Goal: Check status: Check status

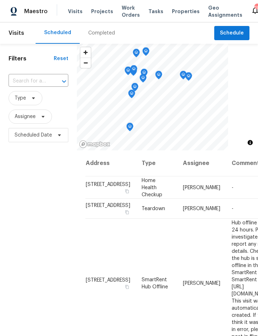
click at [26, 81] on input "text" at bounding box center [29, 81] width 40 height 11
type input "203 summ"
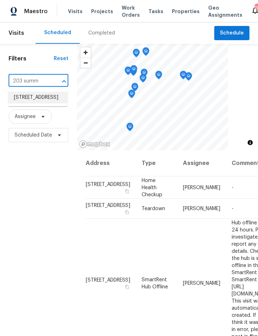
click at [39, 103] on li "203 Summer View Dr, Winter Haven, FL 33880" at bounding box center [37, 98] width 59 height 12
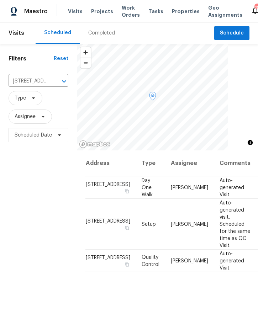
click at [0, 0] on icon at bounding box center [0, 0] width 0 height 0
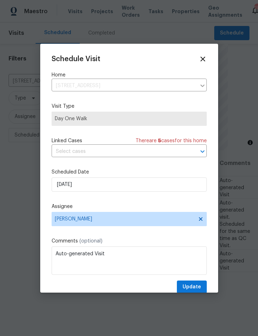
click at [230, 279] on div at bounding box center [129, 168] width 258 height 336
click at [206, 56] on icon at bounding box center [203, 59] width 8 height 8
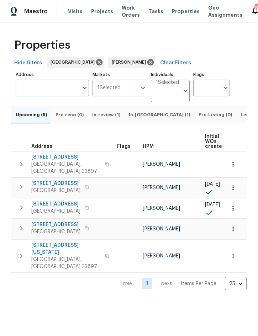
click at [26, 191] on button "button" at bounding box center [21, 187] width 14 height 14
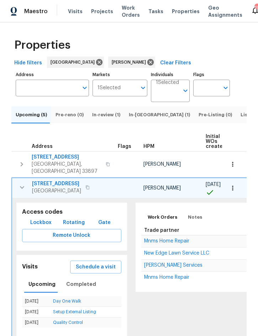
click at [23, 188] on icon "button" at bounding box center [22, 187] width 4 height 2
